Goal: Task Accomplishment & Management: Use online tool/utility

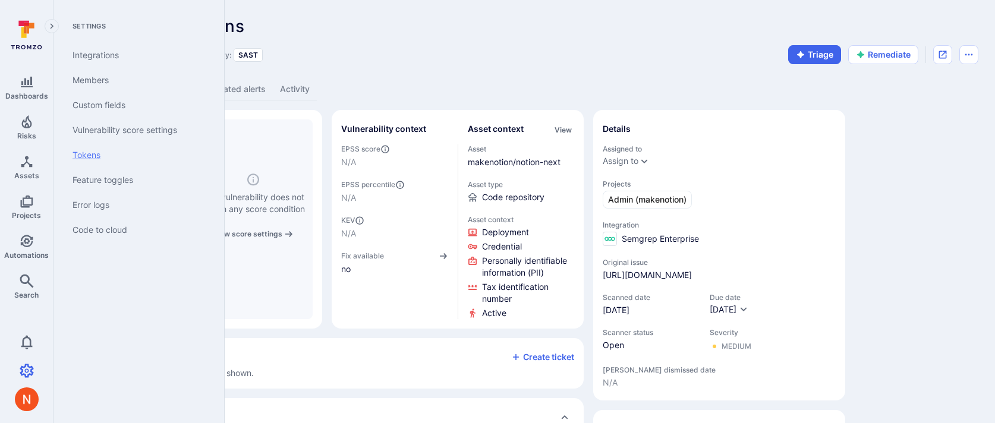
click at [98, 155] on link "Tokens" at bounding box center [136, 155] width 147 height 25
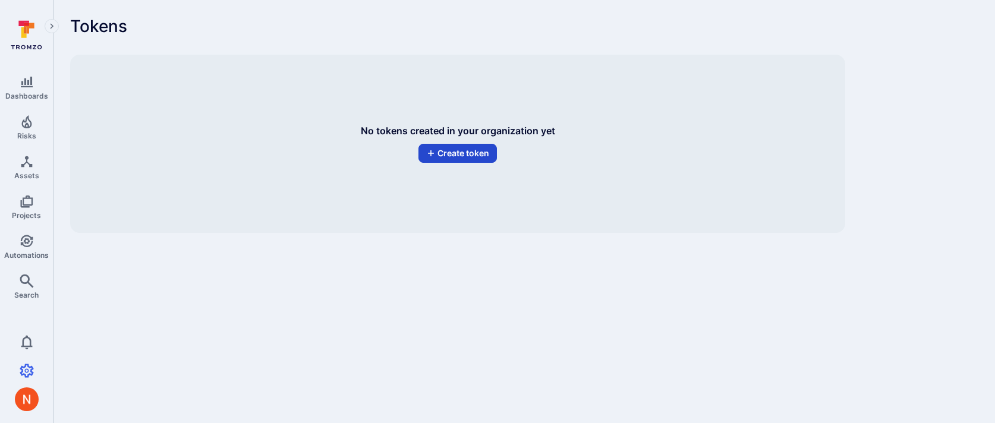
click at [471, 156] on button "Create token" at bounding box center [457, 153] width 79 height 19
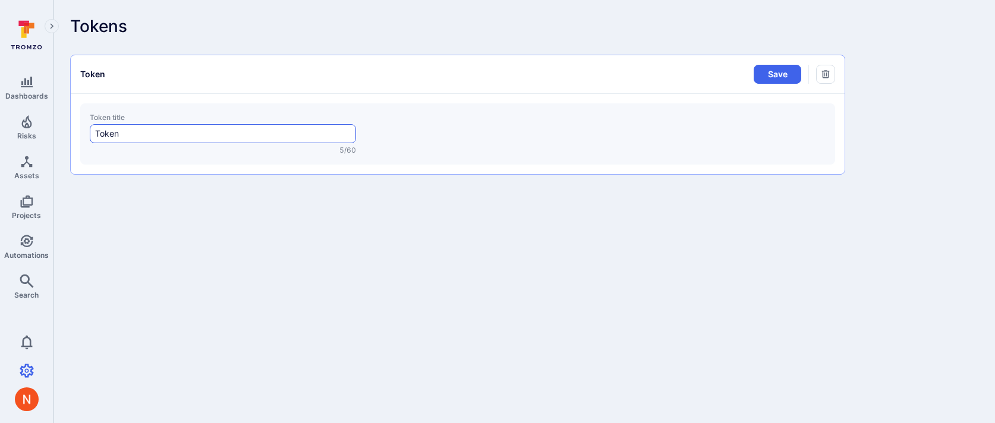
click at [144, 136] on input "Token" at bounding box center [223, 134] width 256 height 12
type input "Project Script Token"
click at [754, 65] on button "Save" at bounding box center [778, 74] width 48 height 19
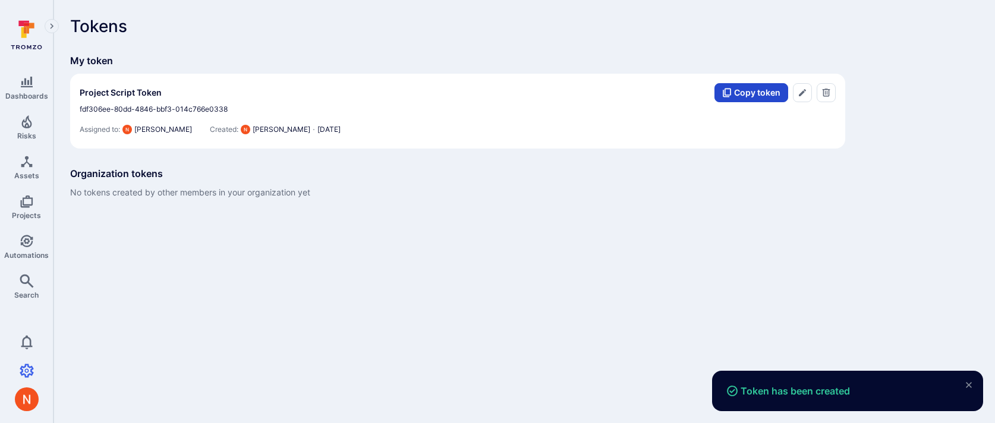
click at [751, 94] on button "Copy token" at bounding box center [751, 92] width 74 height 19
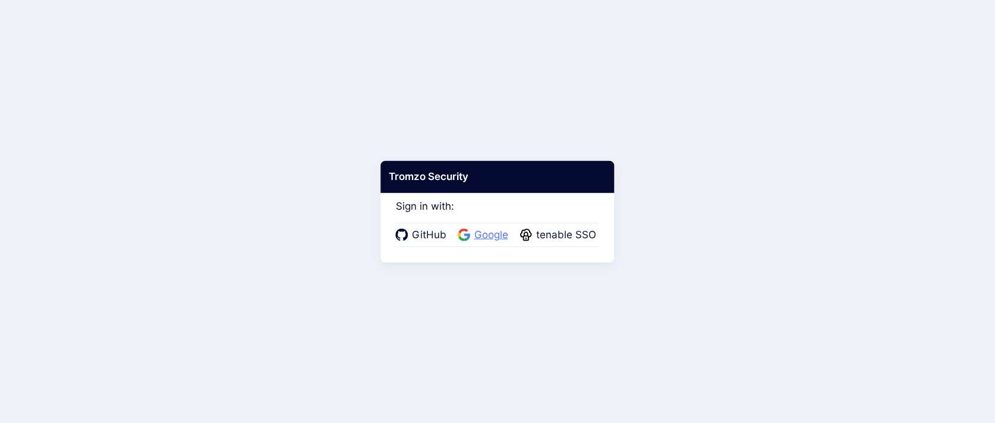
click at [466, 230] on icon at bounding box center [464, 231] width 10 height 5
